Goal: Information Seeking & Learning: Learn about a topic

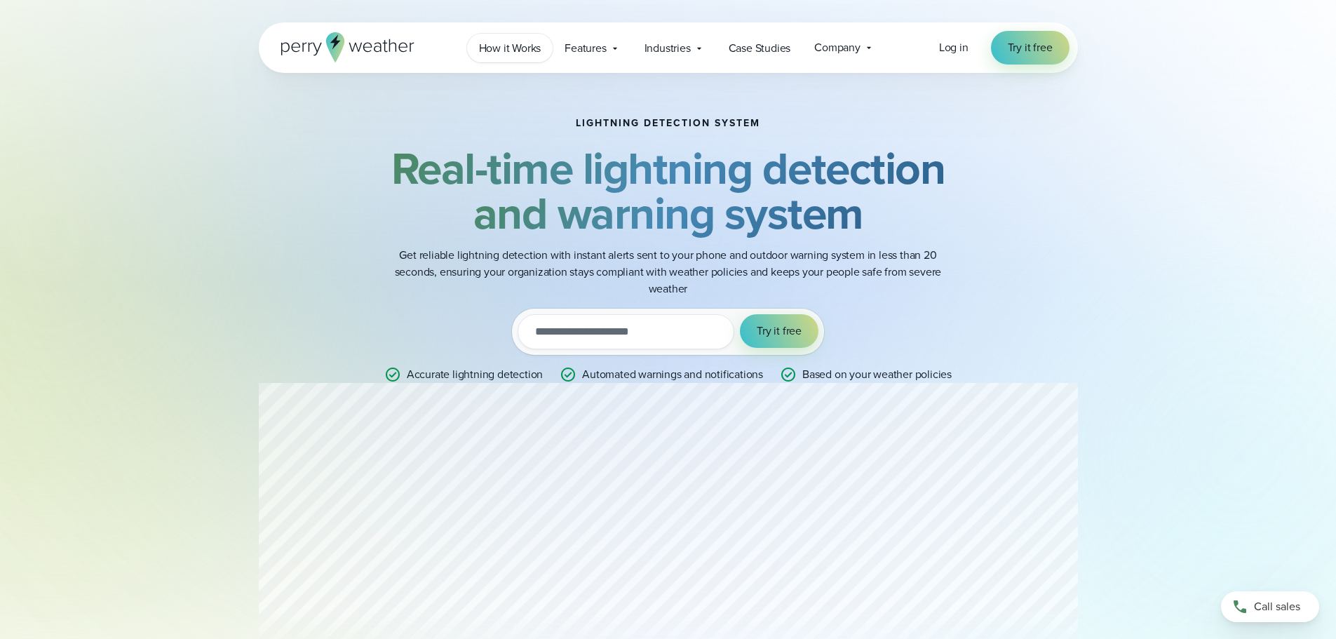
click at [509, 45] on span "How it Works" at bounding box center [510, 48] width 62 height 17
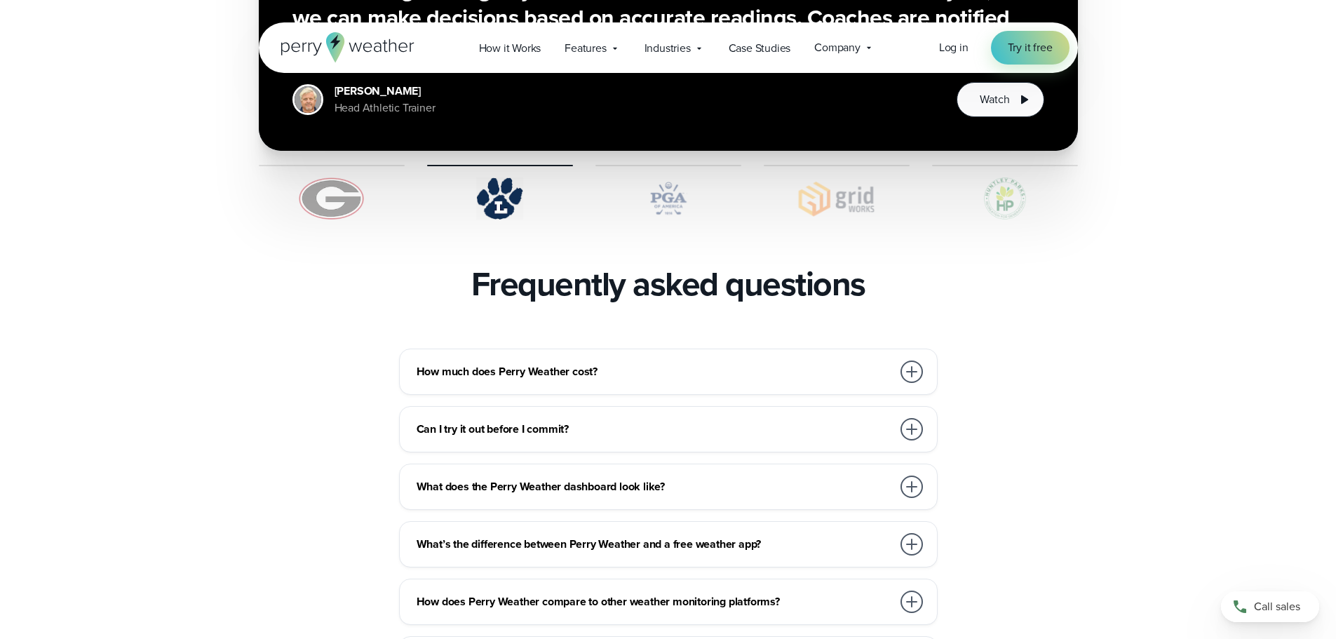
scroll to position [2946, 0]
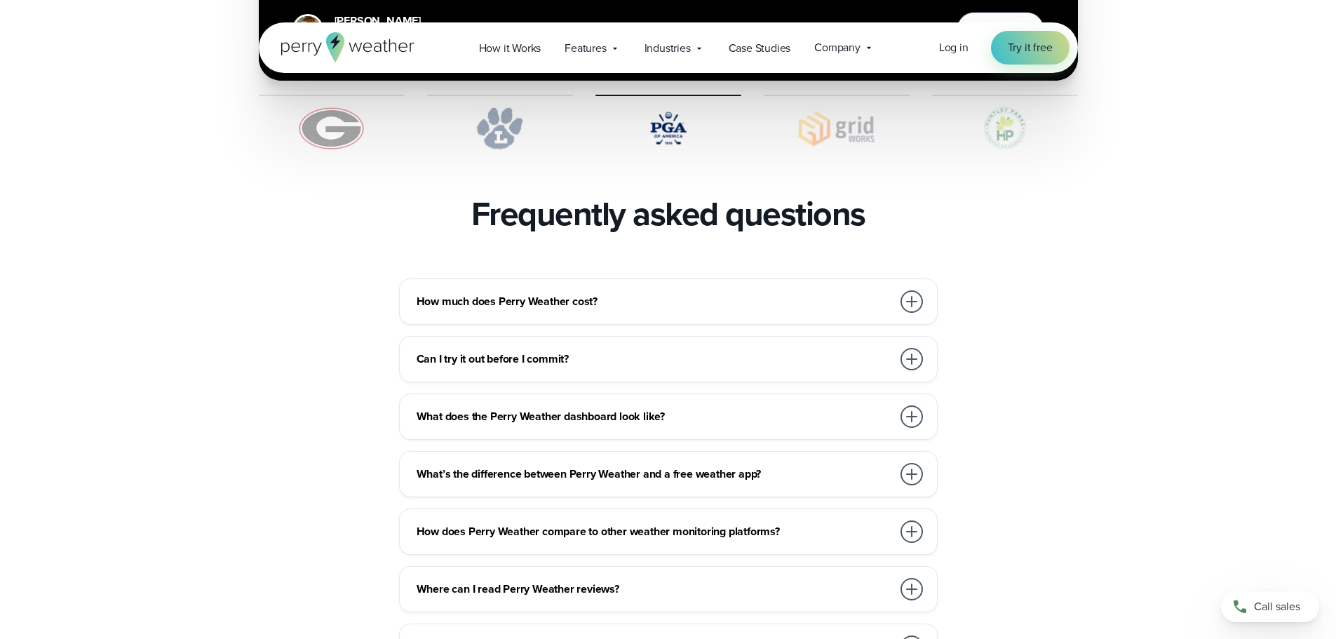
click at [909, 290] on div at bounding box center [912, 301] width 22 height 22
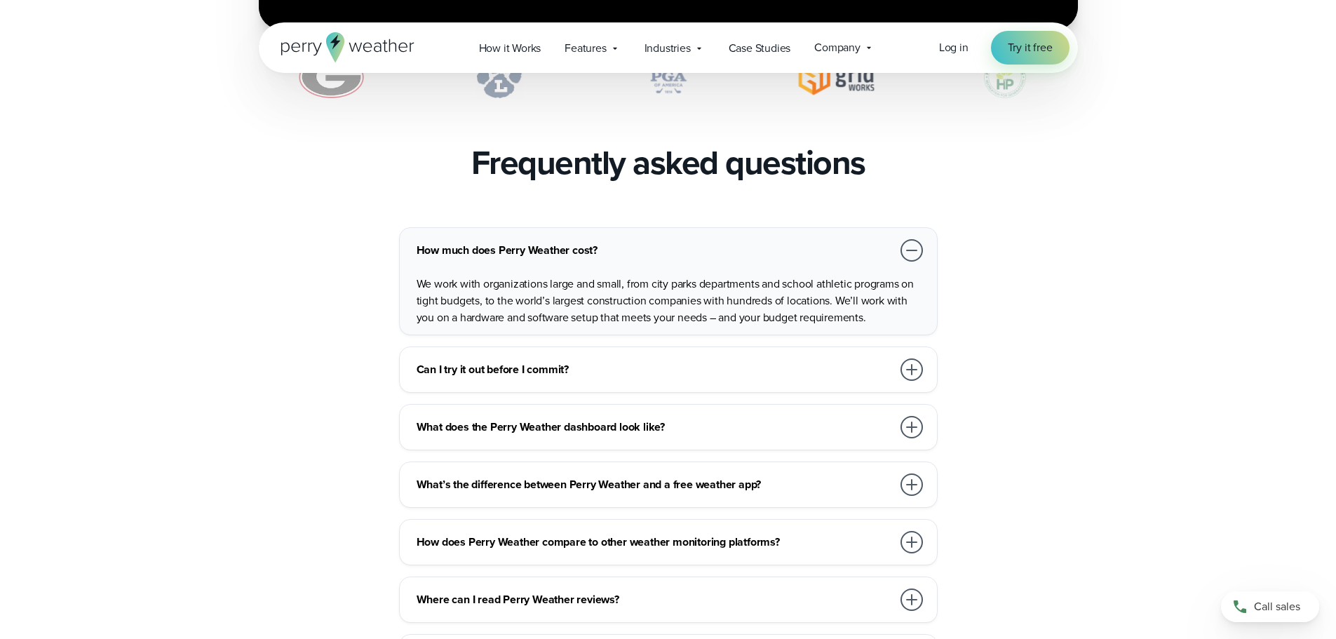
scroll to position [3016, 0]
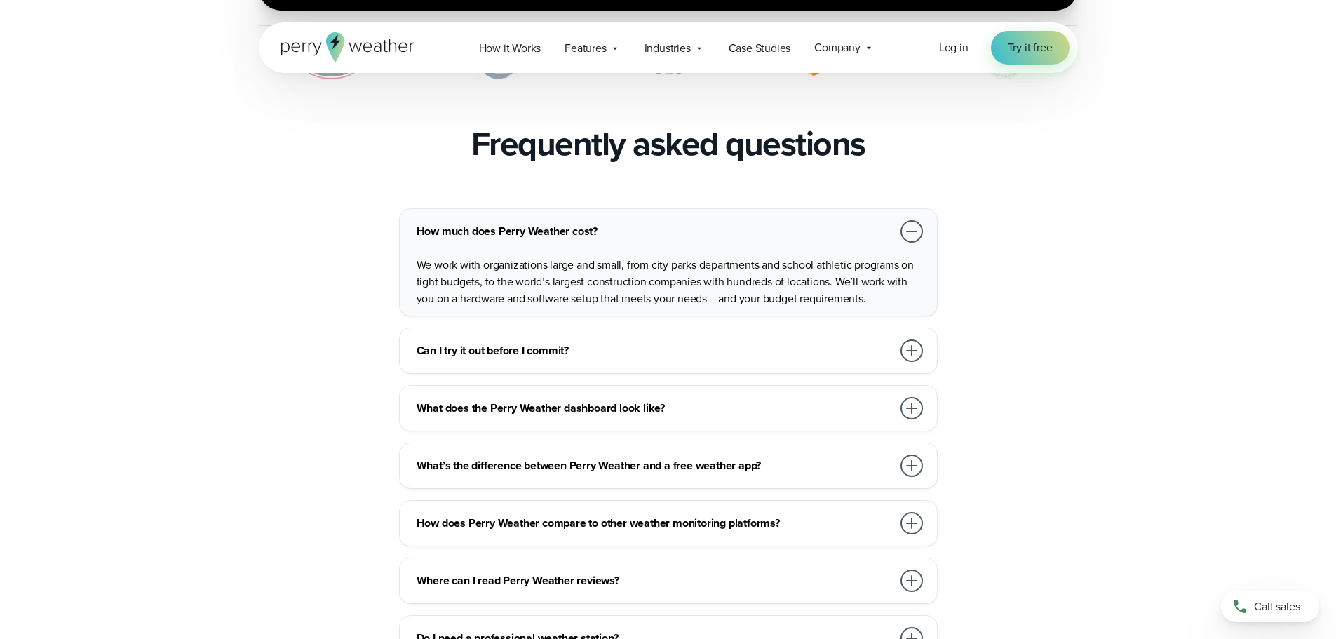
click at [913, 339] on div at bounding box center [912, 350] width 22 height 22
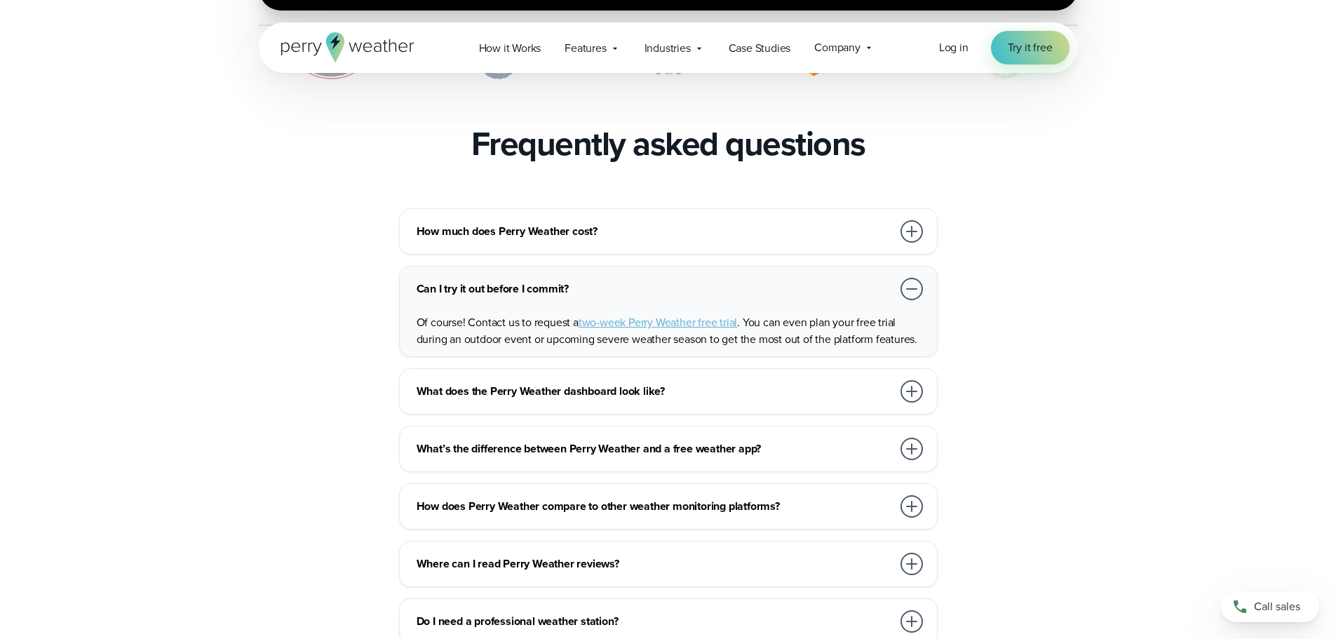
click at [909, 380] on div at bounding box center [912, 391] width 22 height 22
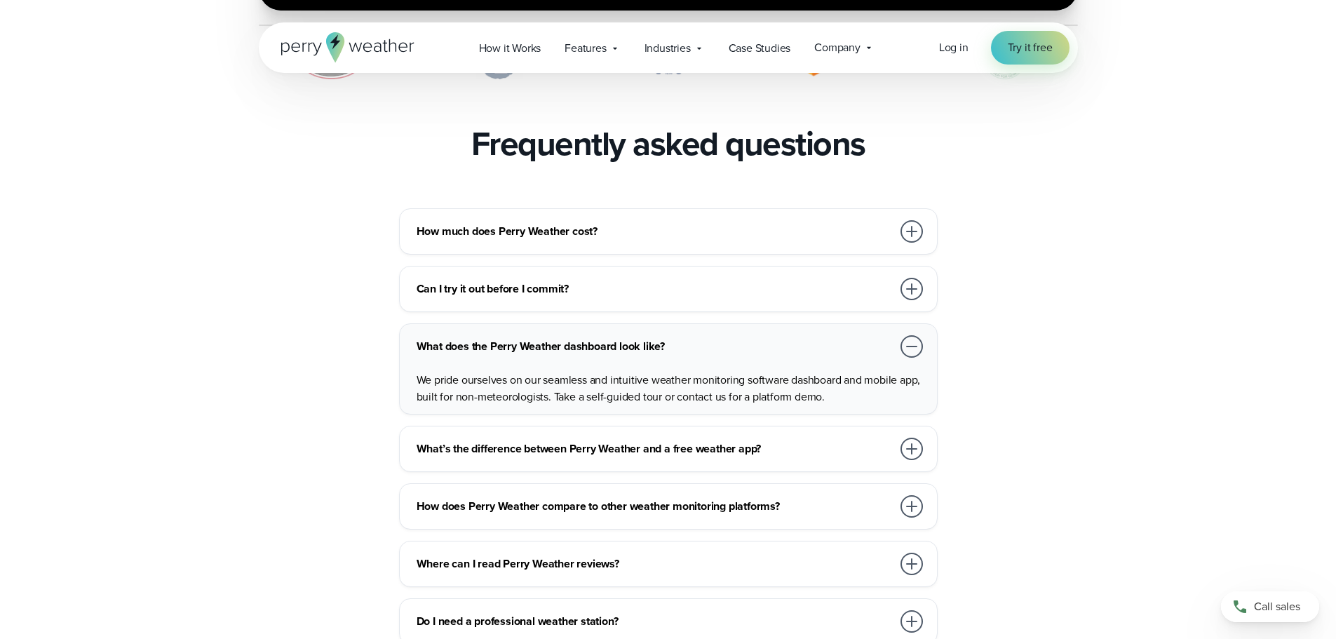
click at [914, 438] on div at bounding box center [912, 449] width 22 height 22
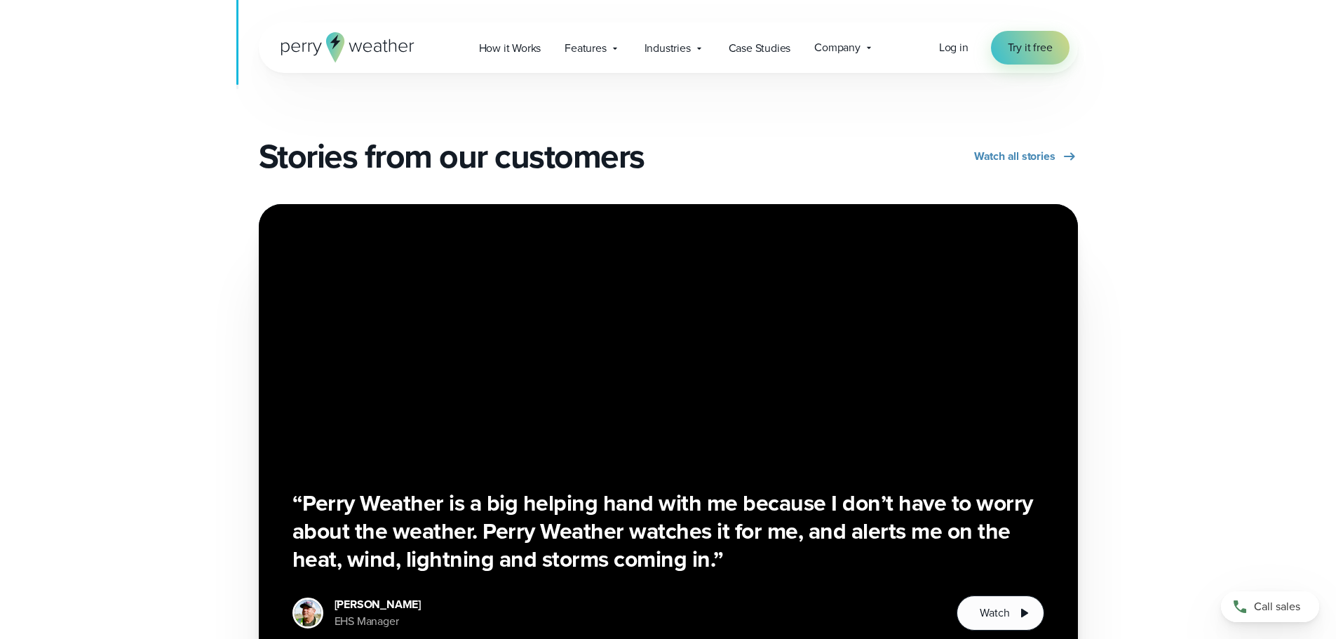
scroll to position [0, 0]
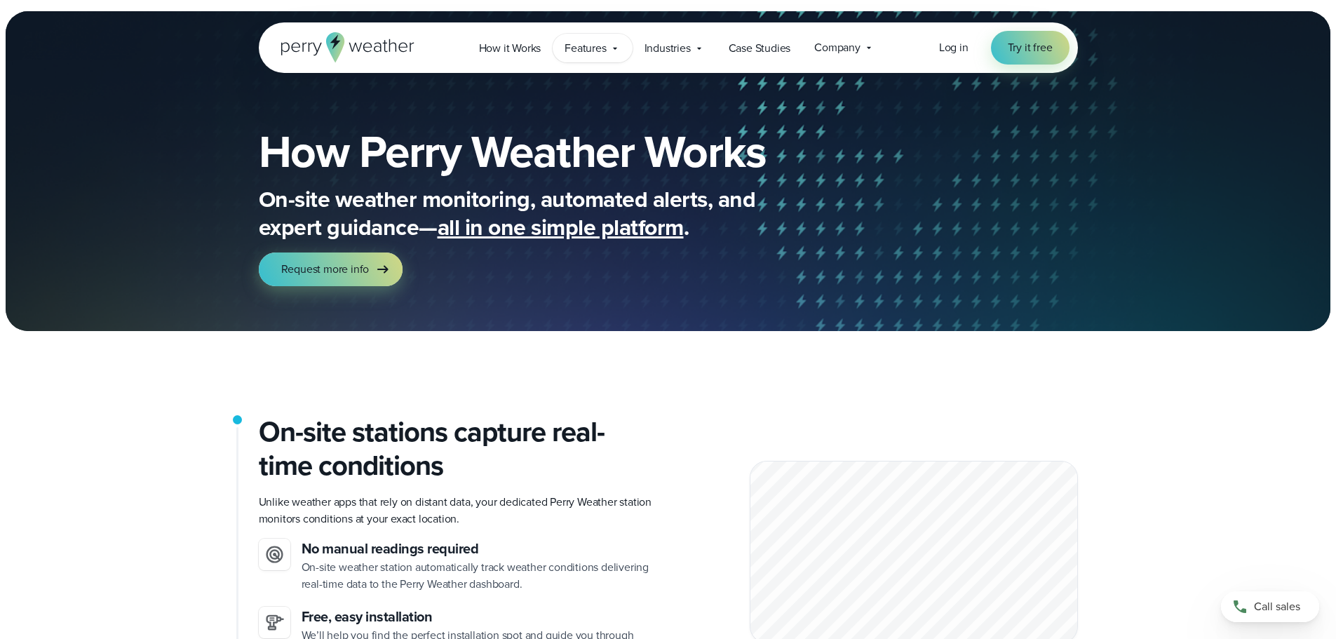
click at [595, 48] on span "Features" at bounding box center [585, 48] width 41 height 17
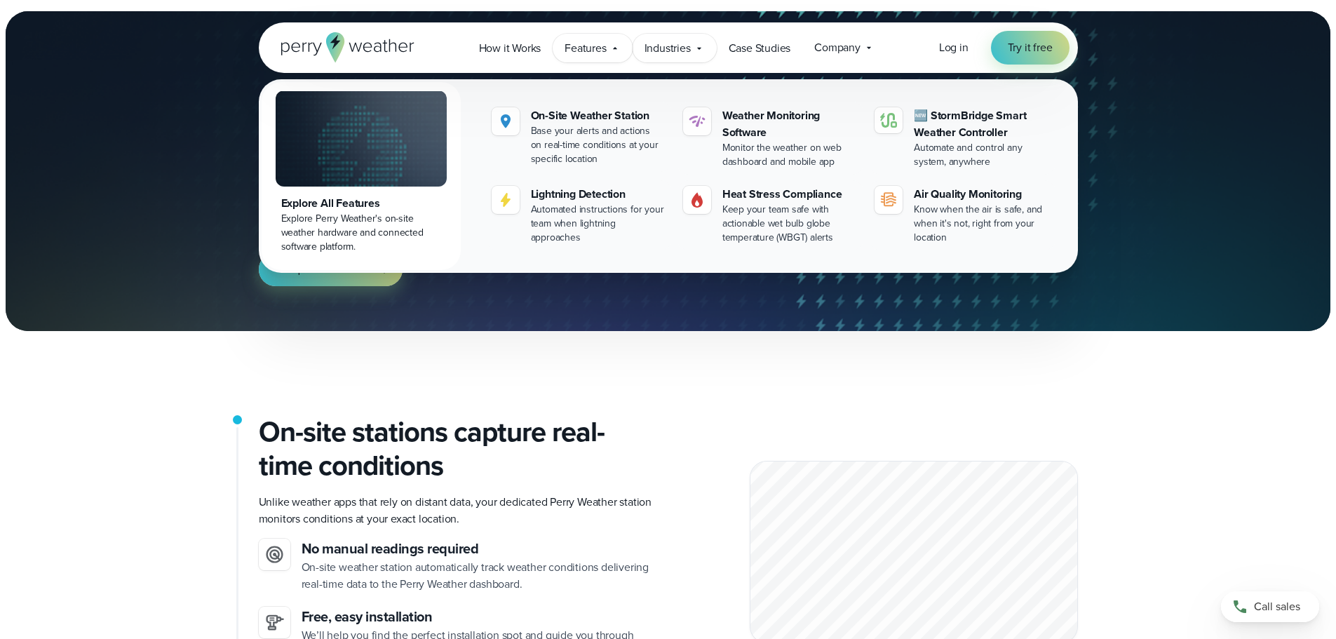
click at [673, 51] on span "Industries" at bounding box center [668, 48] width 46 height 17
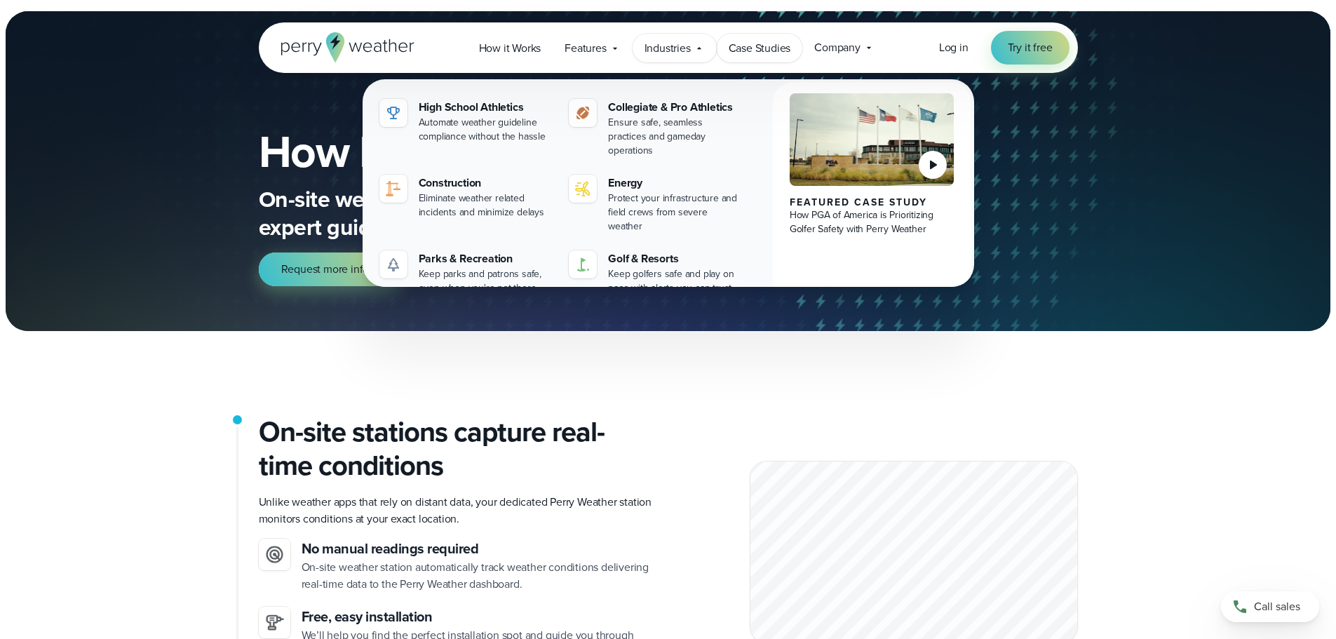
click at [773, 54] on span "Case Studies" at bounding box center [760, 48] width 62 height 17
